Goal: Find specific page/section: Find specific page/section

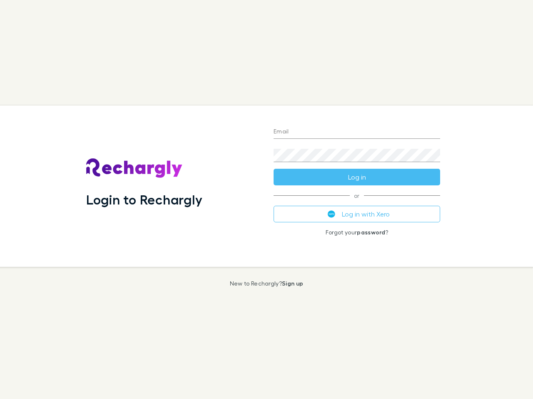
click at [266, 200] on div "Login to Rechargly" at bounding box center [172, 186] width 187 height 161
click at [357, 132] on input "Email" at bounding box center [356, 132] width 166 height 13
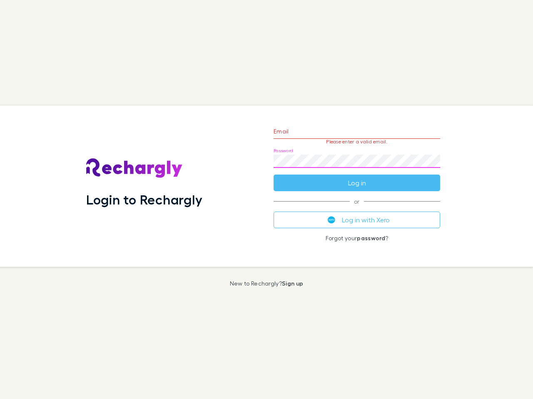
click at [357, 177] on form "Email Please enter a valid email. Password Log in" at bounding box center [356, 155] width 166 height 72
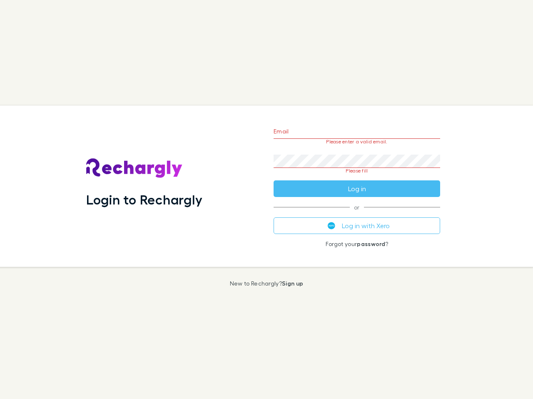
click at [357, 214] on div "Email Please enter a valid email. Password Please fill Log in or Log in with Xe…" at bounding box center [357, 186] width 180 height 161
